Goal: Find specific page/section: Find specific page/section

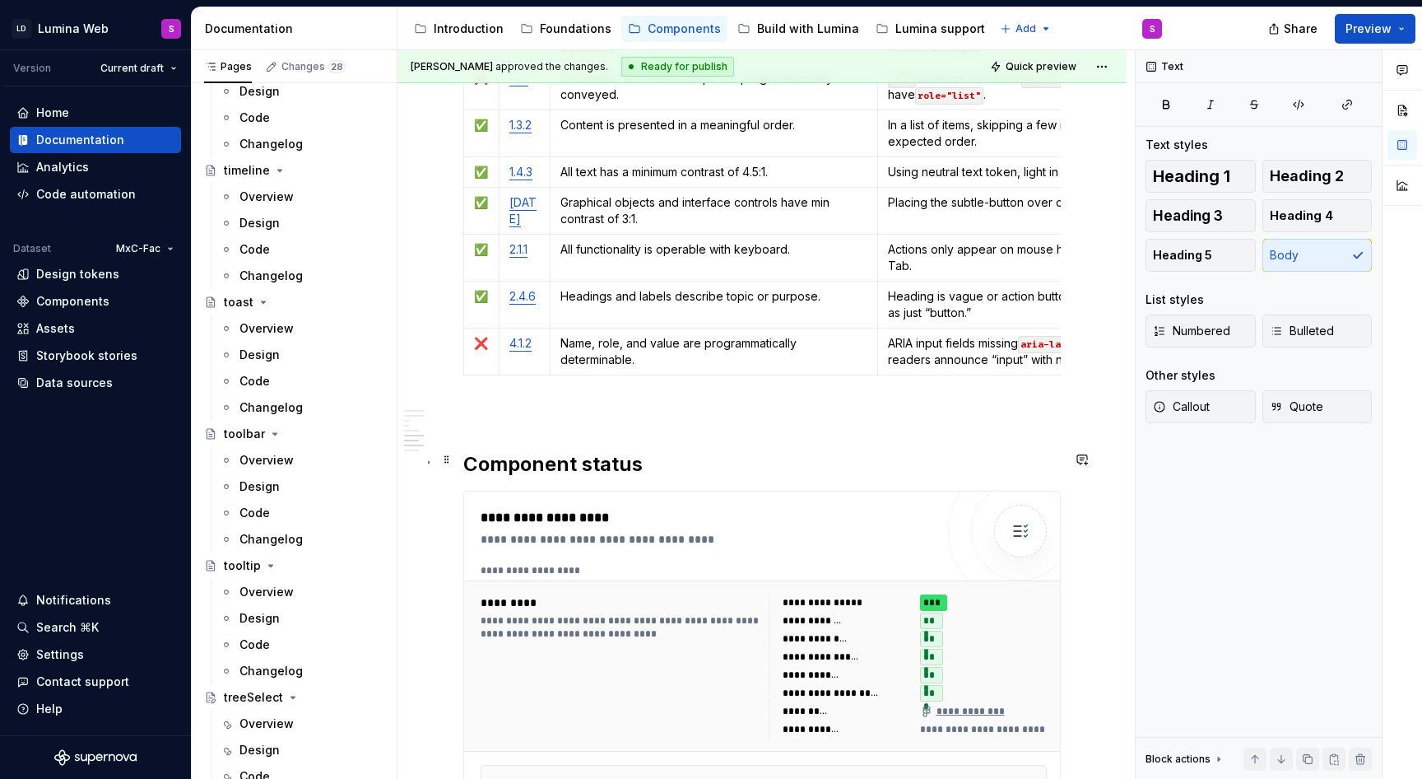
scroll to position [4155, 0]
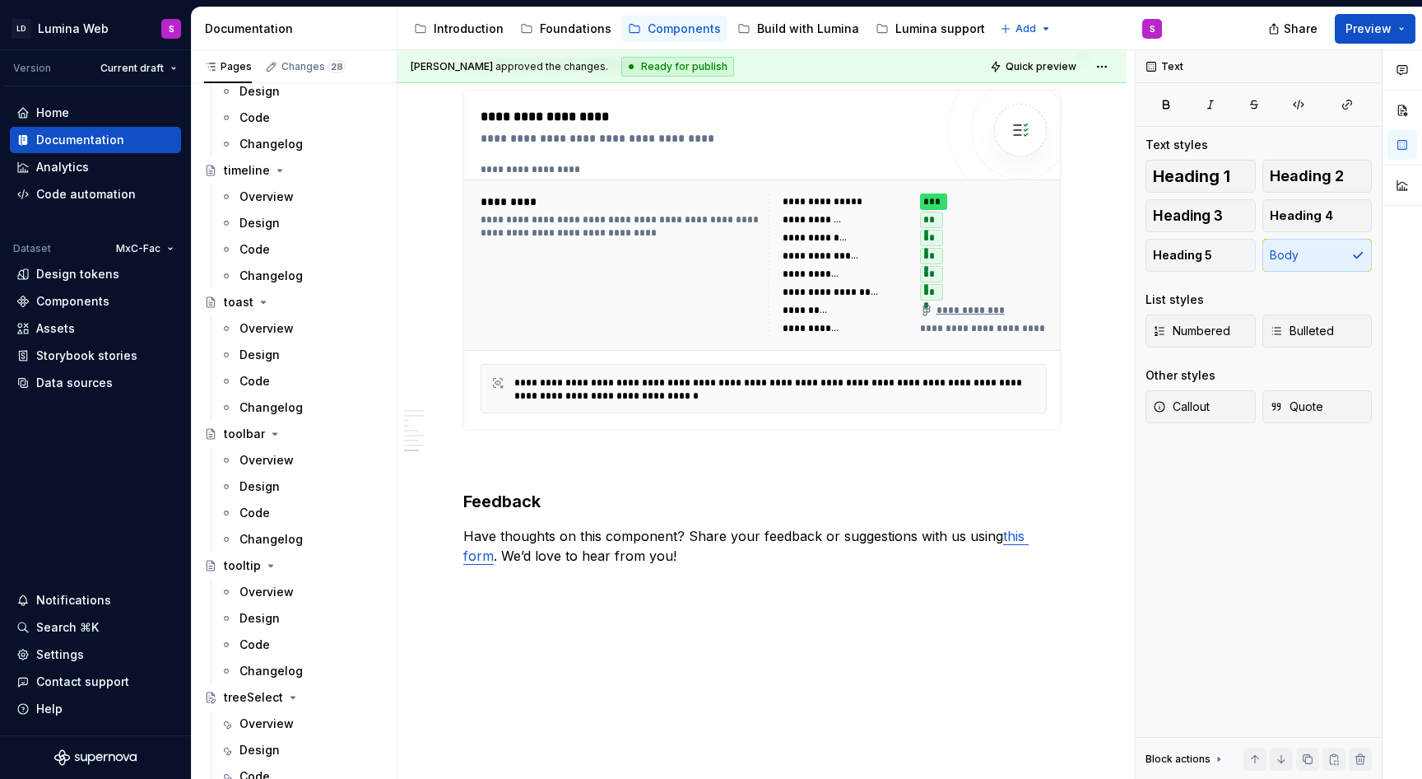
type textarea "*"
